Goal: Task Accomplishment & Management: Use online tool/utility

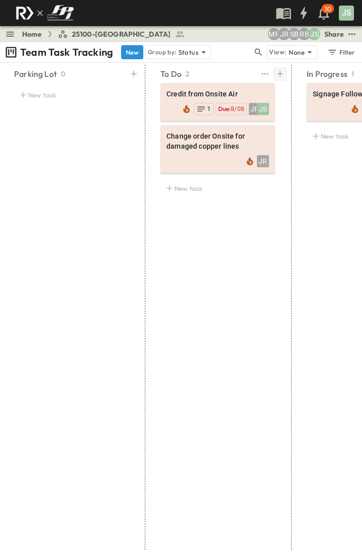
click at [279, 73] on icon at bounding box center [280, 74] width 10 height 10
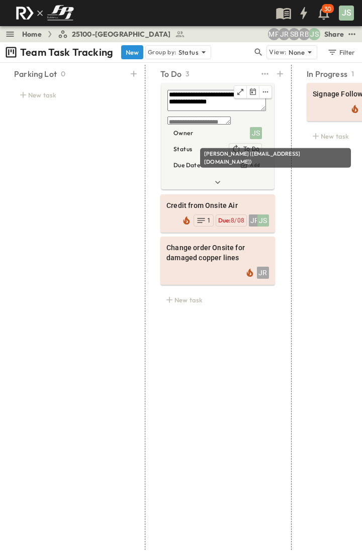
type textarea "**********"
click at [258, 132] on div "JS" at bounding box center [256, 133] width 12 height 12
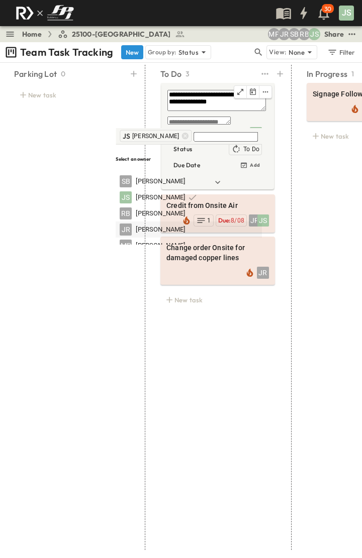
click at [161, 224] on span "[PERSON_NAME]" at bounding box center [160, 229] width 49 height 10
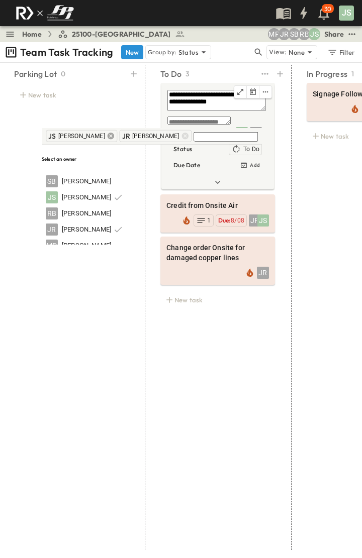
click at [114, 137] on icon at bounding box center [110, 136] width 7 height 7
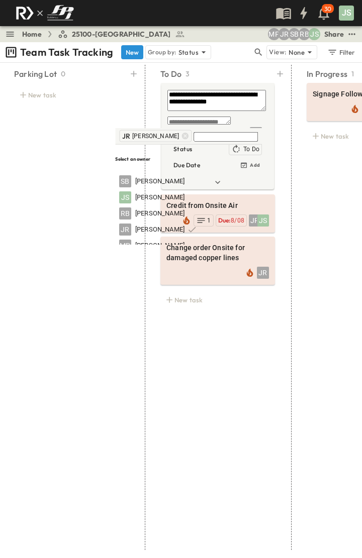
click at [327, 175] on div "In Progress 1 Signage Follow up JR JS Due: 8/15 New task" at bounding box center [363, 307] width 139 height 485
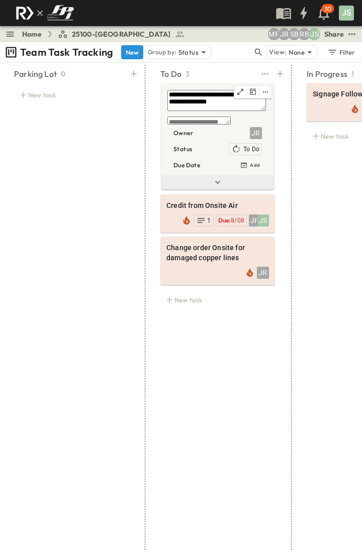
click at [216, 184] on icon at bounding box center [217, 182] width 5 height 3
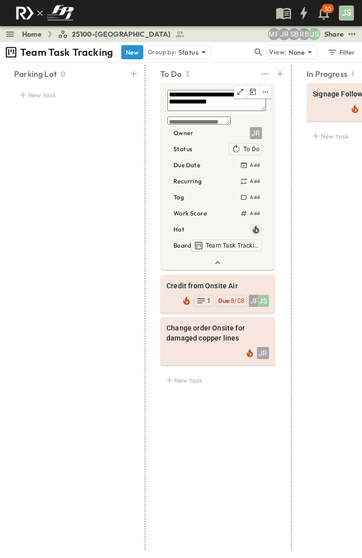
click at [257, 229] on icon "button" at bounding box center [256, 229] width 10 height 10
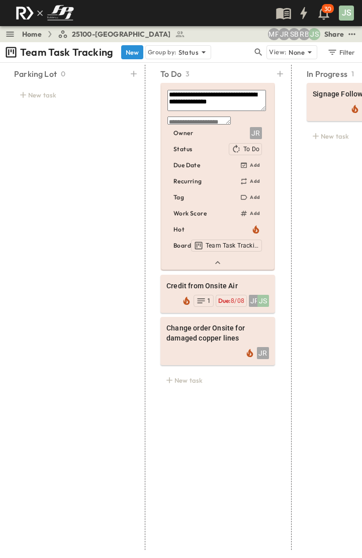
drag, startPoint x: 335, startPoint y: 201, endPoint x: 326, endPoint y: 197, distance: 9.4
click at [335, 201] on div "In Progress 1 Signage Follow up JR JS Due: 8/15 New task" at bounding box center [363, 307] width 139 height 485
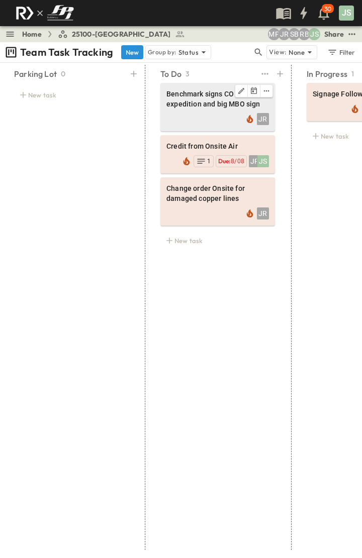
click at [190, 92] on span "Benchmark signs CO for expedition and big MBO sign" at bounding box center [217, 99] width 102 height 20
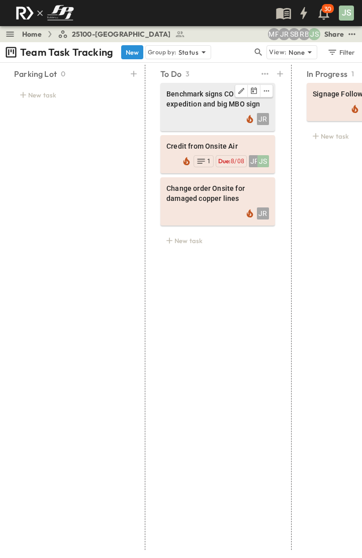
click at [192, 113] on div "JR" at bounding box center [217, 118] width 102 height 14
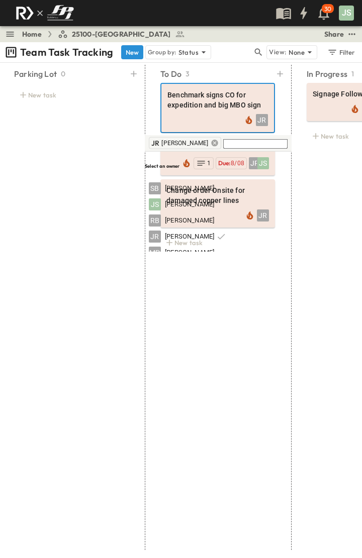
click at [212, 143] on icon at bounding box center [214, 143] width 8 height 8
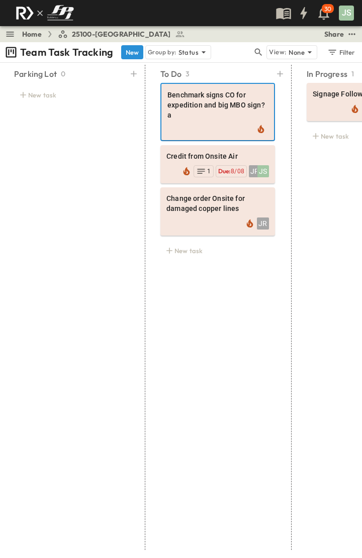
type textarea "**********"
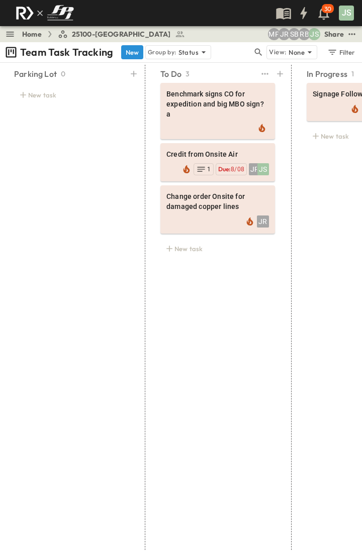
click at [237, 340] on div "To Do 3 Benchmark signs CO for expedition and big MBO sign? a Credit from Onsit…" at bounding box center [217, 307] width 139 height 485
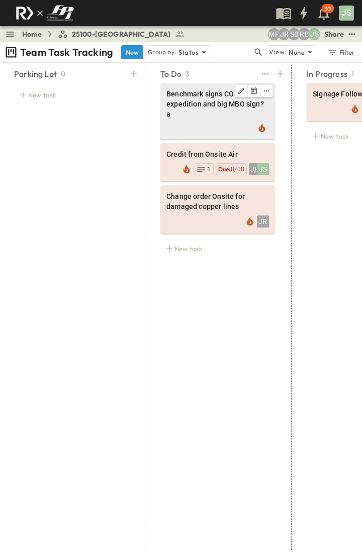
click at [183, 121] on div at bounding box center [217, 127] width 102 height 12
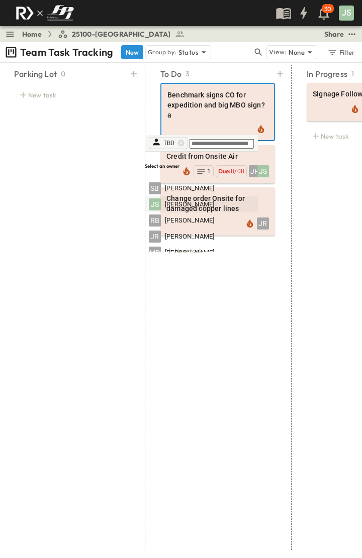
click at [194, 199] on span "[PERSON_NAME]" at bounding box center [189, 204] width 49 height 10
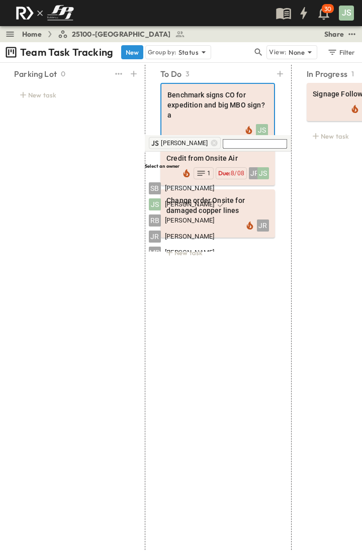
click at [57, 291] on div "Parking Lot 0 New task" at bounding box center [71, 307] width 139 height 485
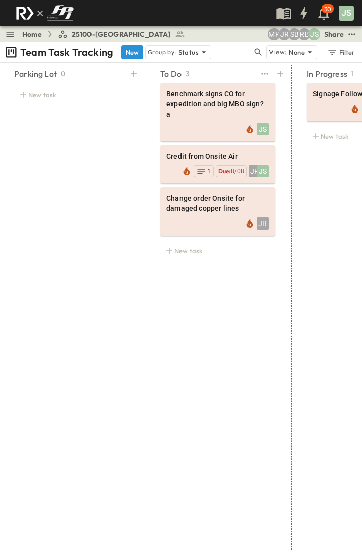
click at [191, 322] on div "To Do 3 Benchmark signs CO for expedition and big MBO sign? a JS Credit from On…" at bounding box center [217, 307] width 139 height 485
